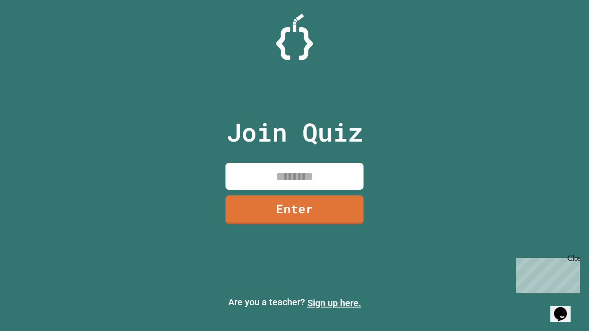
click at [334, 303] on link "Sign up here." at bounding box center [334, 303] width 54 height 11
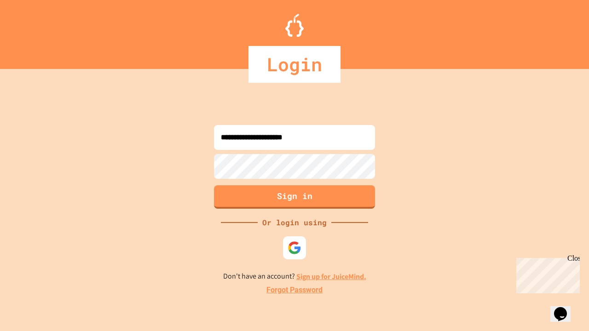
type input "**********"
